Goal: Find contact information: Find contact information

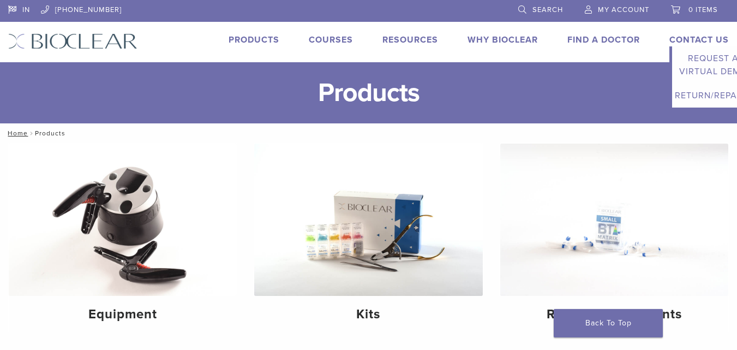
click at [693, 39] on link "Contact Us" at bounding box center [698, 39] width 59 height 11
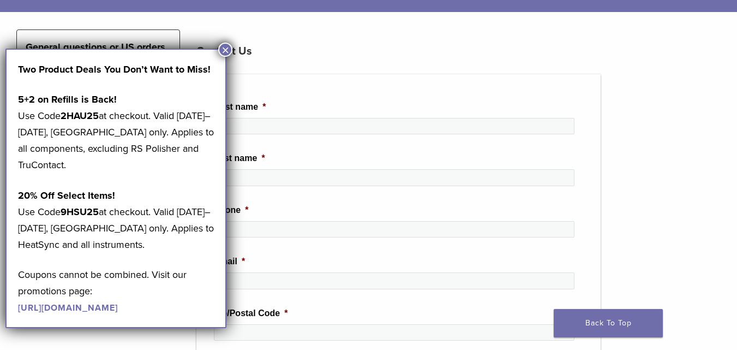
scroll to position [218, 0]
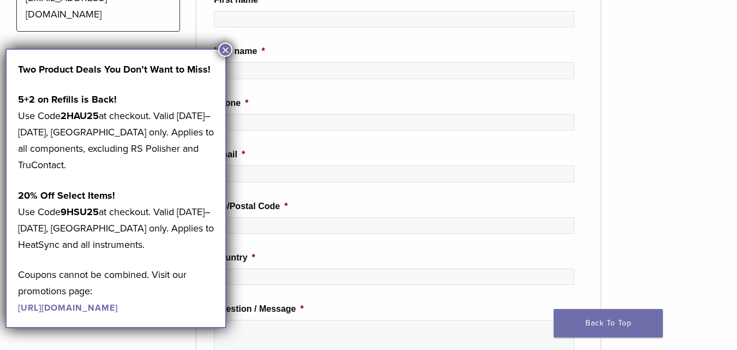
click at [223, 51] on button "×" at bounding box center [225, 50] width 14 height 14
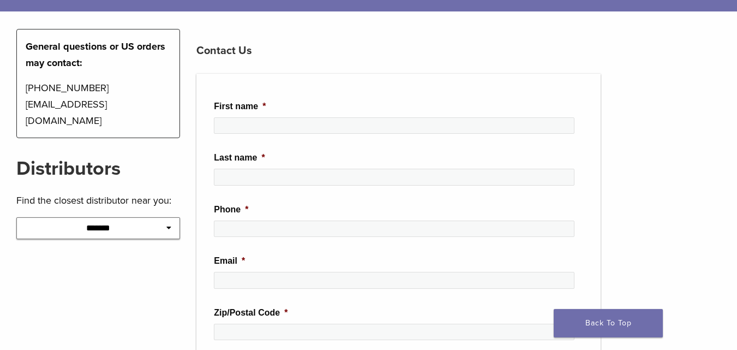
scroll to position [0, 0]
